Goal: Information Seeking & Learning: Find specific fact

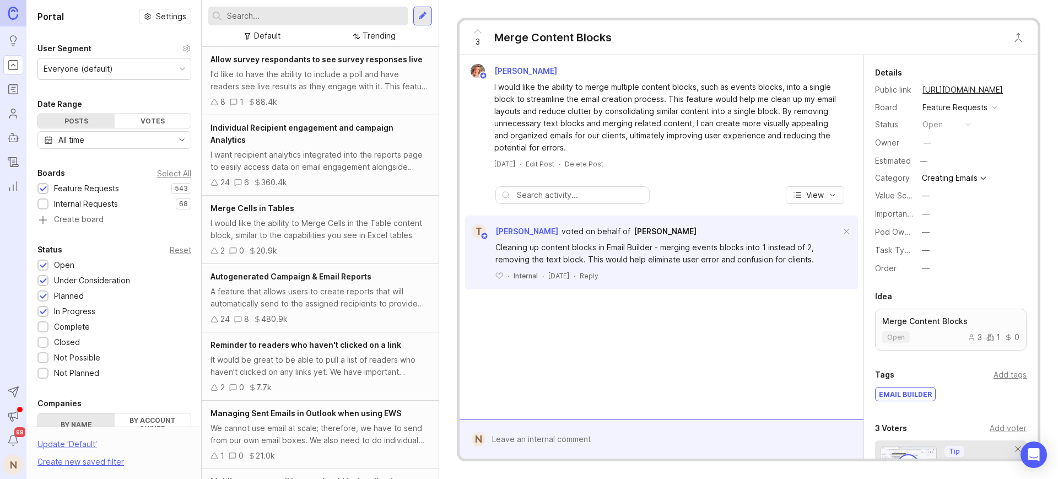
click at [242, 18] on input "text" at bounding box center [315, 16] width 176 height 12
type input "list paragraph"
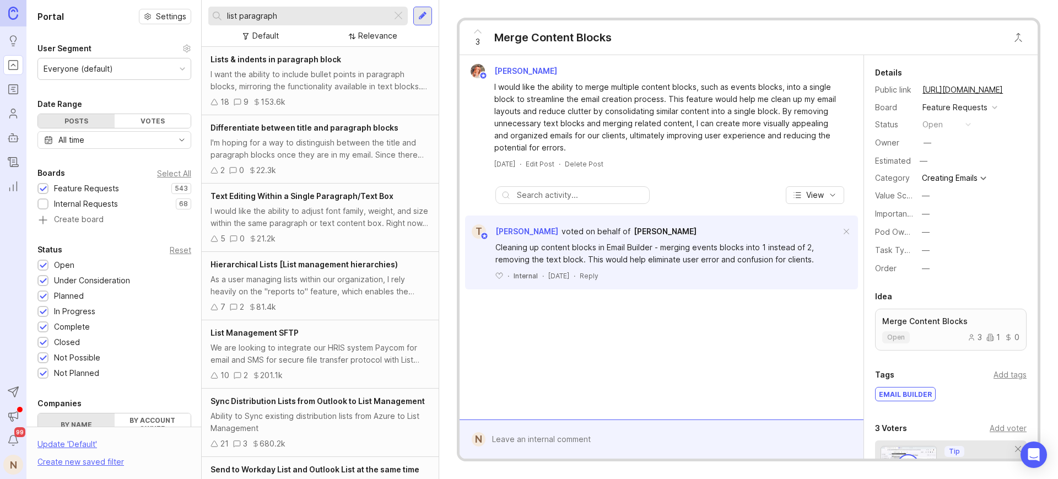
click at [289, 73] on div "I want the ability to include bullet points in paragraph blocks, mirroring the …" at bounding box center [319, 80] width 219 height 24
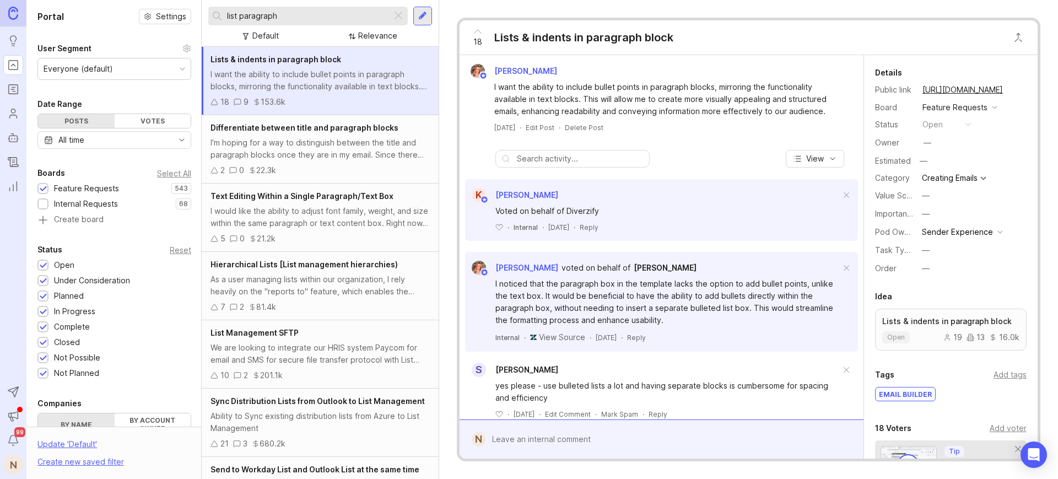
click at [528, 40] on div "Lists & indents in paragraph block" at bounding box center [583, 37] width 179 height 15
copy div "Lists & indents in paragraph block"
click at [952, 87] on link "[URL][DOMAIN_NAME]" at bounding box center [962, 90] width 87 height 14
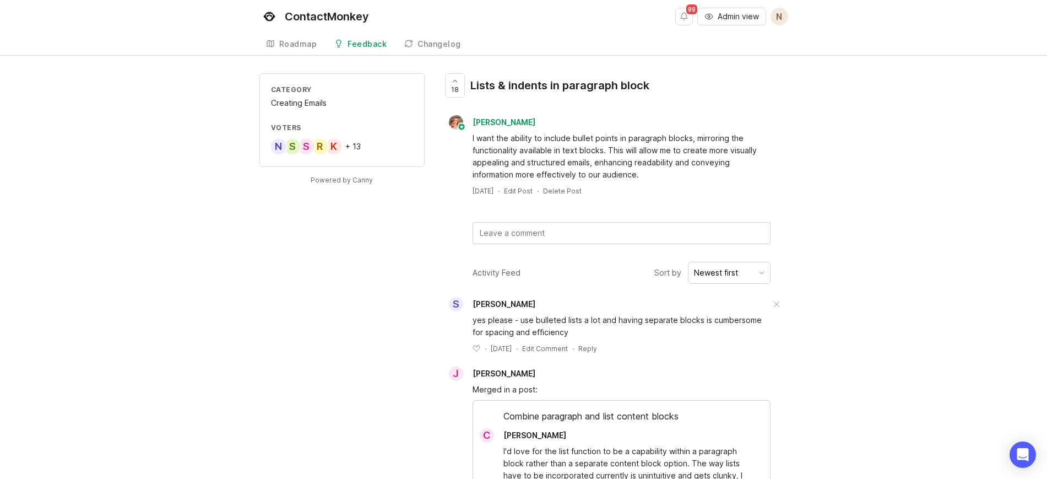
click at [586, 127] on div "[PERSON_NAME]" at bounding box center [615, 122] width 346 height 14
click at [453, 85] on span "18" at bounding box center [455, 89] width 8 height 9
